Goal: Task Accomplishment & Management: Use online tool/utility

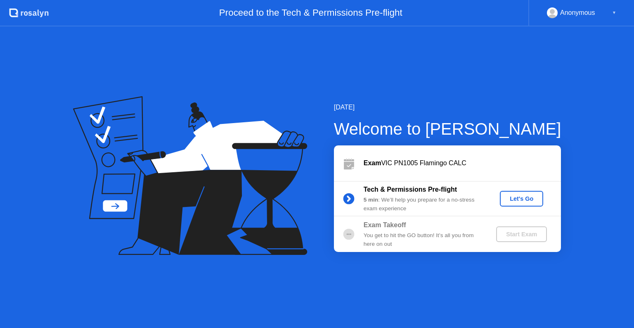
click at [519, 202] on div "Let's Go" at bounding box center [521, 198] width 37 height 7
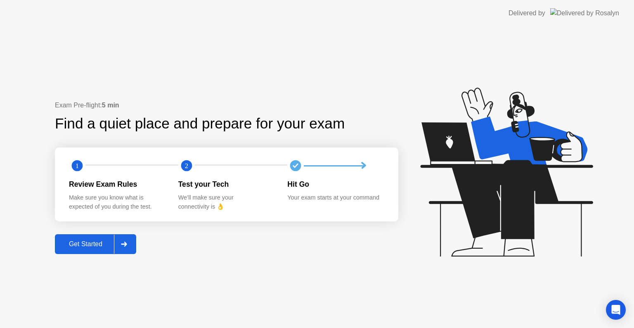
click at [99, 243] on div "Get Started" at bounding box center [85, 243] width 57 height 7
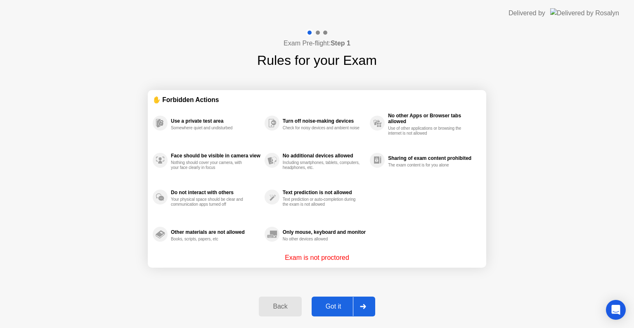
click at [340, 301] on button "Got it" at bounding box center [344, 306] width 64 height 20
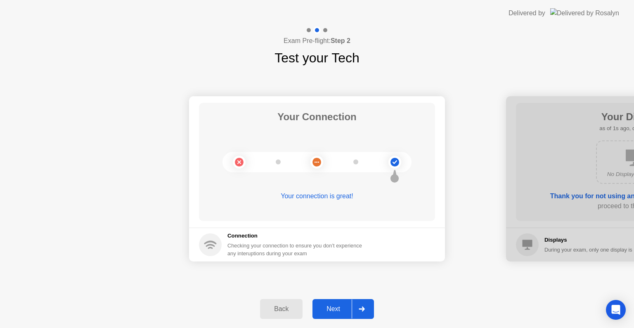
click at [340, 301] on button "Next" at bounding box center [344, 309] width 62 height 20
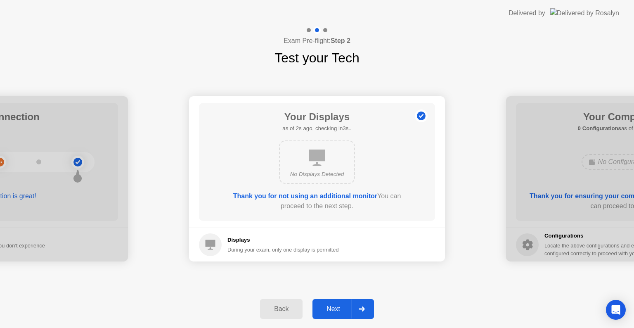
click at [340, 301] on button "Next" at bounding box center [344, 309] width 62 height 20
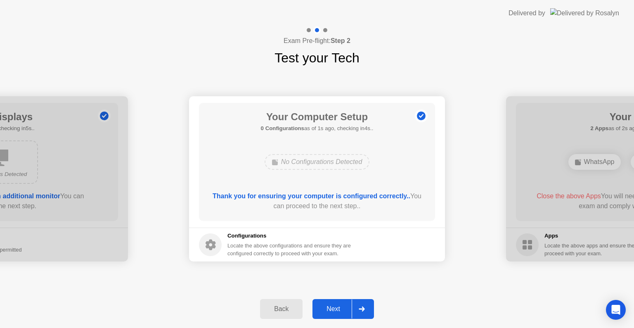
click at [340, 301] on button "Next" at bounding box center [344, 309] width 62 height 20
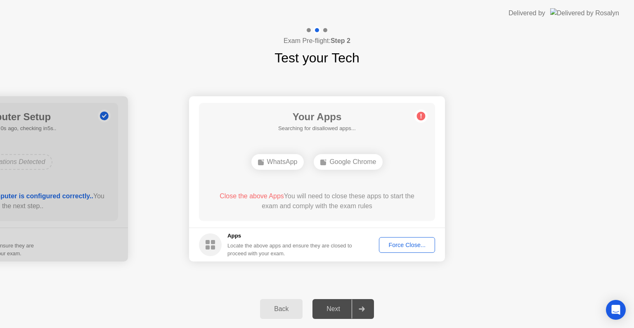
click at [410, 250] on button "Force Close..." at bounding box center [407, 245] width 56 height 16
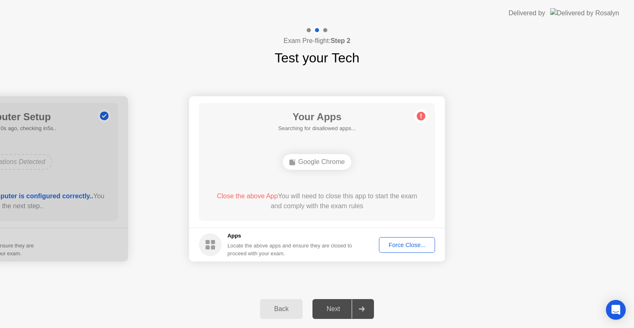
click at [407, 247] on div "Force Close..." at bounding box center [407, 245] width 50 height 7
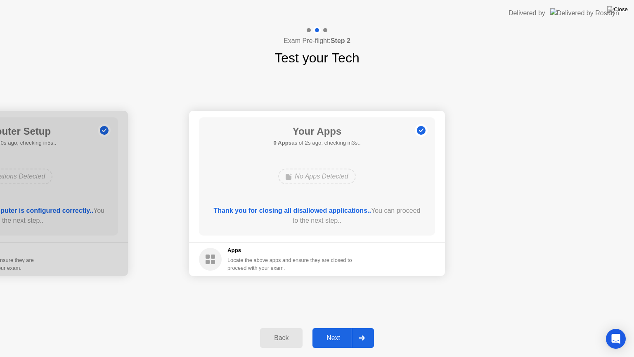
click at [331, 327] on div "Next" at bounding box center [333, 337] width 37 height 7
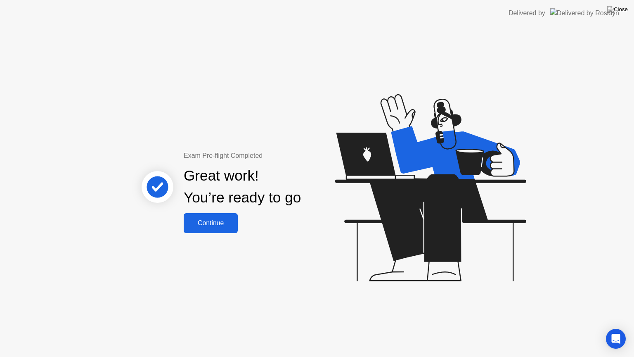
click at [206, 226] on div "Continue" at bounding box center [210, 222] width 49 height 7
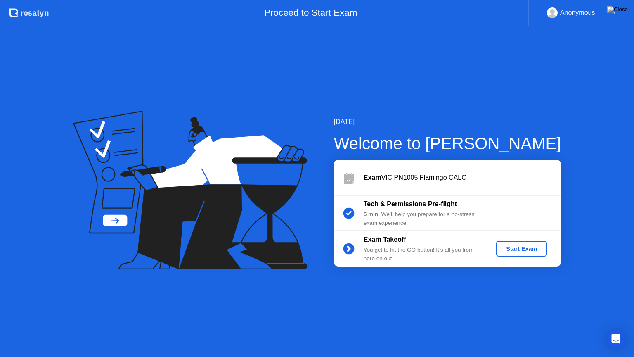
click at [522, 247] on div "Start Exam" at bounding box center [522, 248] width 44 height 7
